Goal: Information Seeking & Learning: Understand process/instructions

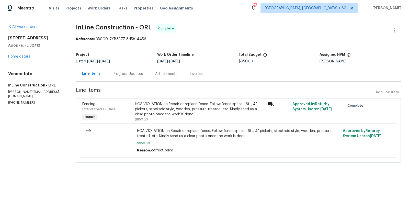
click at [167, 111] on div "HOA VIOLATION on Repair or replace fence. Follow fence specs - 6ft, 4" pickets,…" at bounding box center [199, 108] width 128 height 15
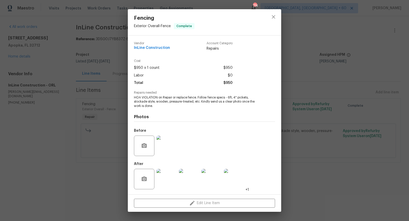
click at [171, 145] on img at bounding box center [166, 145] width 20 height 20
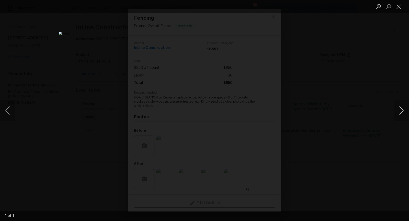
click at [403, 108] on button "Next image" at bounding box center [400, 110] width 15 height 20
click at [400, 110] on button "Next image" at bounding box center [400, 110] width 15 height 20
click at [400, 9] on button "Close lightbox" at bounding box center [398, 6] width 10 height 9
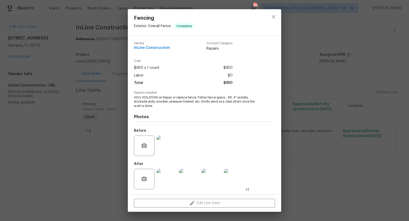
click at [166, 183] on img at bounding box center [166, 179] width 20 height 20
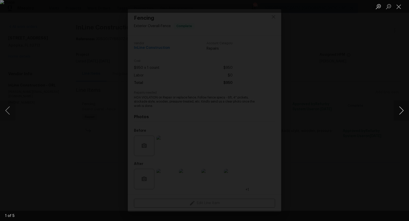
click at [400, 110] on button "Next image" at bounding box center [400, 110] width 15 height 20
click at [401, 6] on button "Close lightbox" at bounding box center [398, 6] width 10 height 9
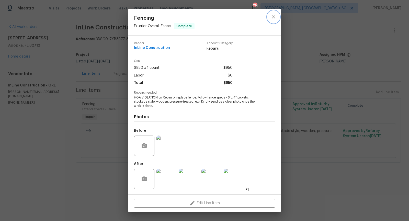
click at [271, 17] on icon "close" at bounding box center [273, 17] width 6 height 6
